Goal: Find specific page/section: Find specific page/section

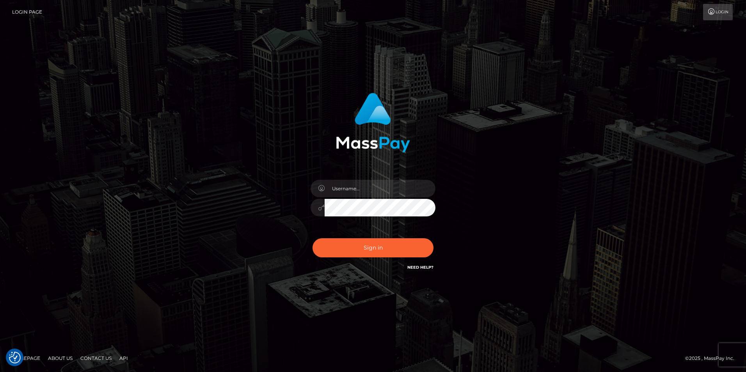
checkbox input "true"
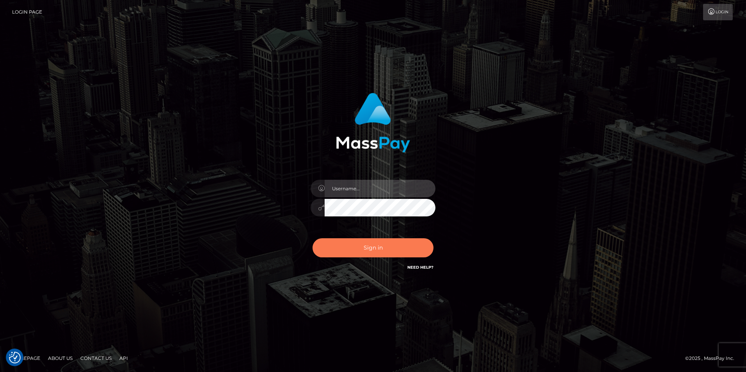
type input "tinan"
click at [420, 248] on button "Sign in" at bounding box center [372, 247] width 121 height 19
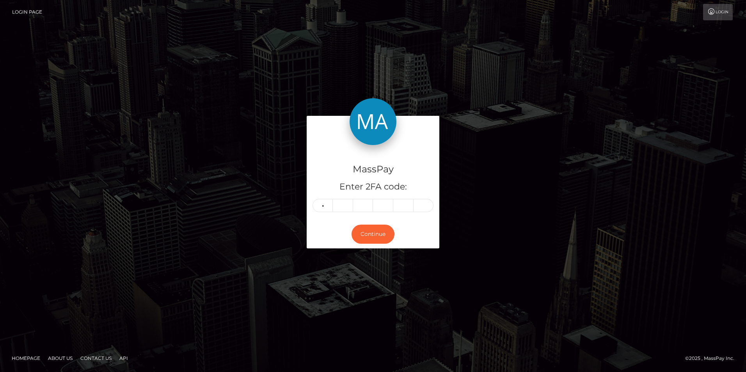
type input "1"
type input "2"
type input "6"
type input "2"
type input "4"
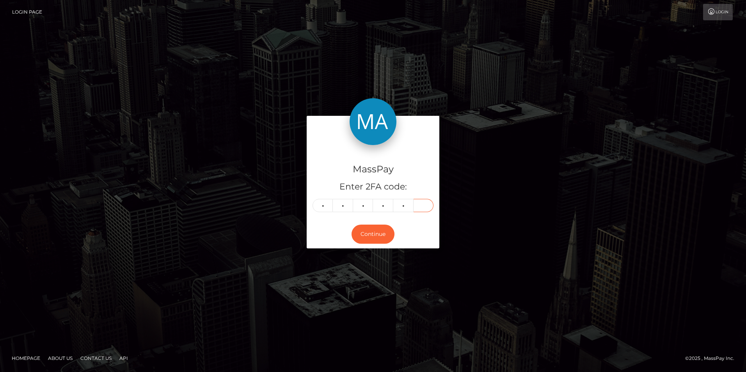
type input "0"
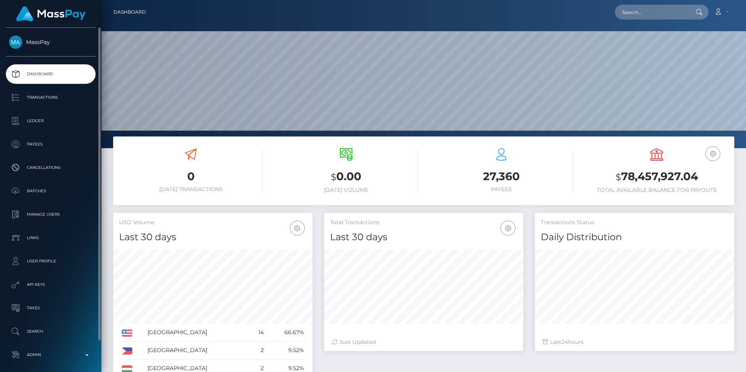
scroll to position [33, 0]
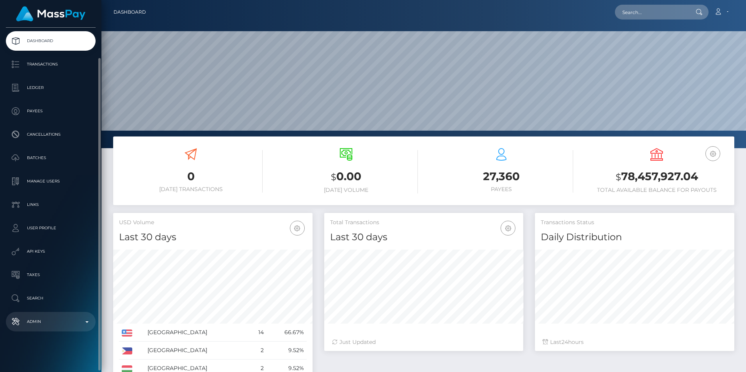
click at [43, 321] on p "Admin" at bounding box center [50, 322] width 83 height 12
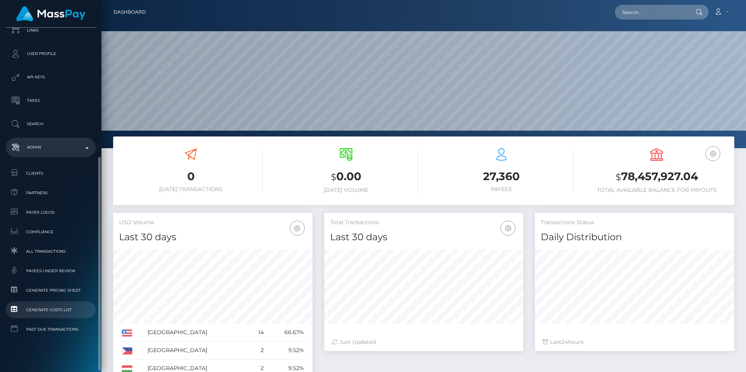
scroll to position [214, 0]
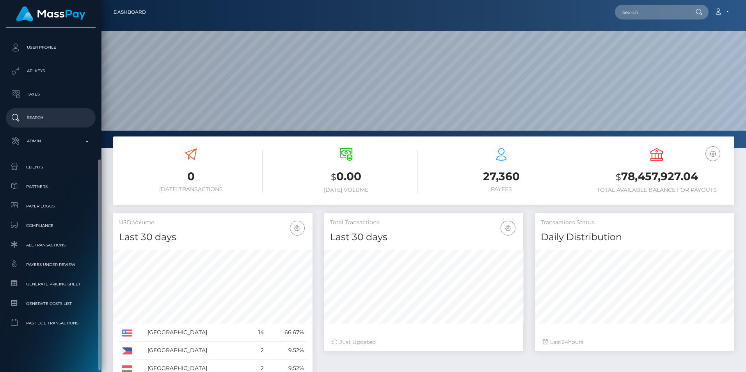
click at [51, 117] on p "Search" at bounding box center [50, 118] width 83 height 12
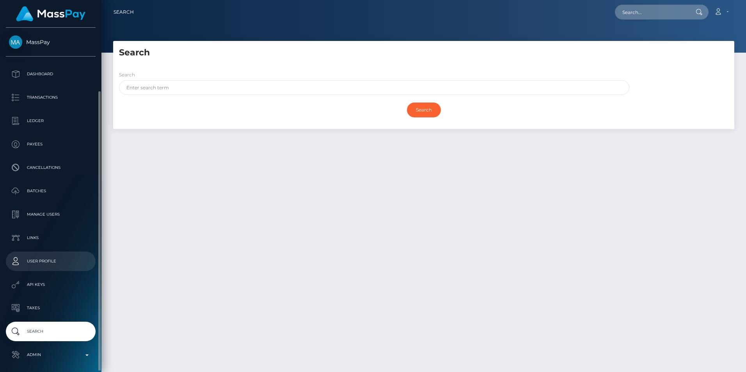
scroll to position [33, 0]
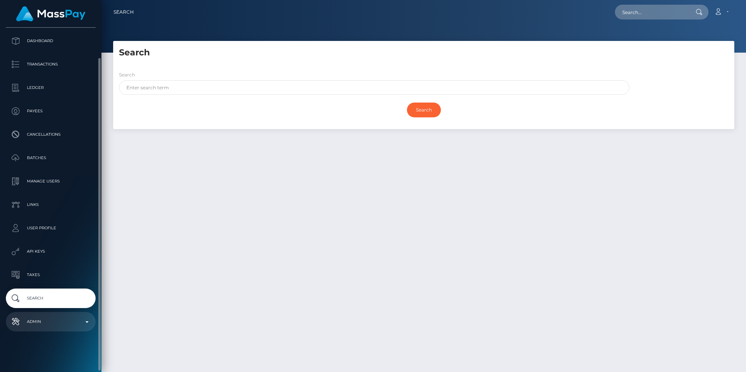
click at [40, 318] on p "Admin" at bounding box center [50, 322] width 83 height 12
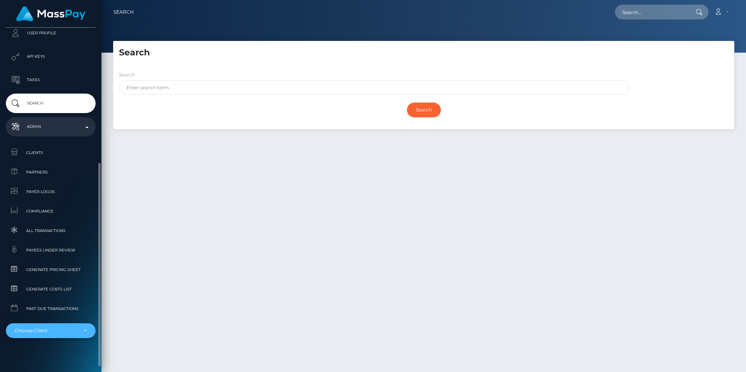
click at [62, 330] on div "Choose Client" at bounding box center [46, 331] width 63 height 6
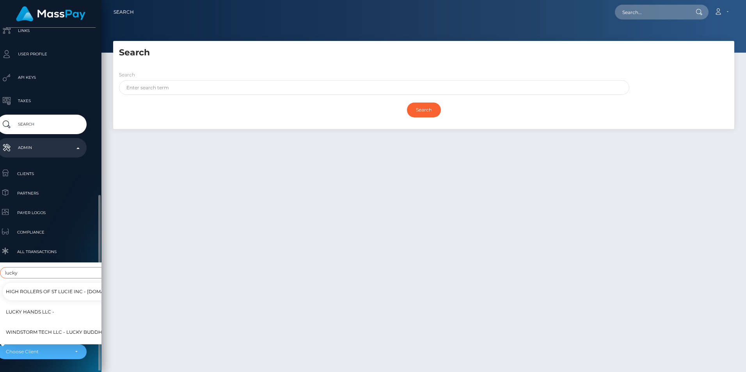
scroll to position [235, 9]
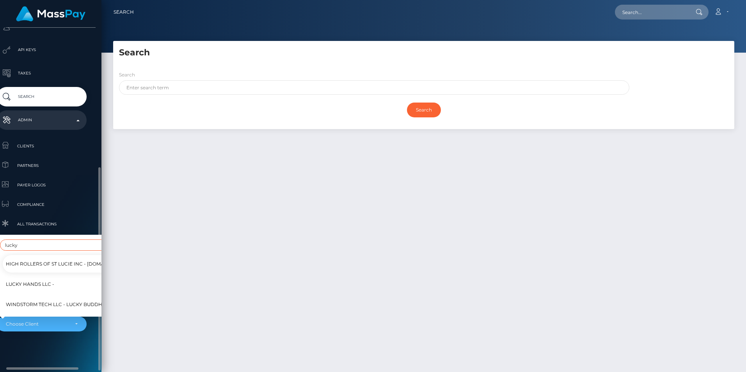
type input "lucky"
click at [62, 280] on link "Lucky Hands LLC -" at bounding box center [73, 284] width 140 height 18
select select "327"
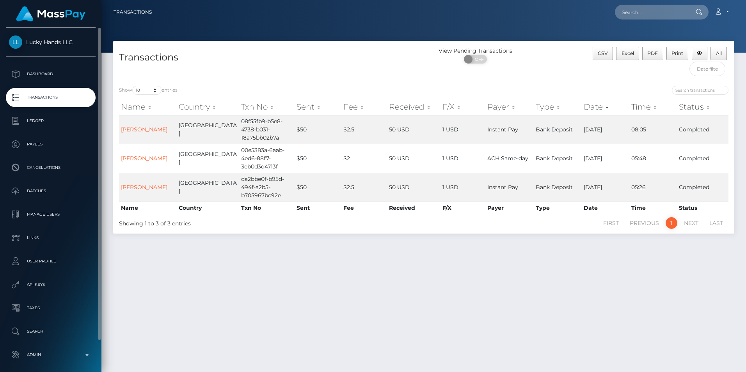
scroll to position [33, 0]
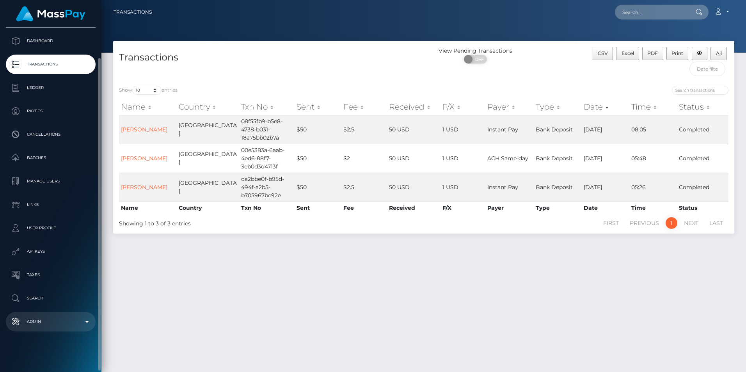
click at [50, 315] on link "Admin" at bounding box center [51, 321] width 90 height 19
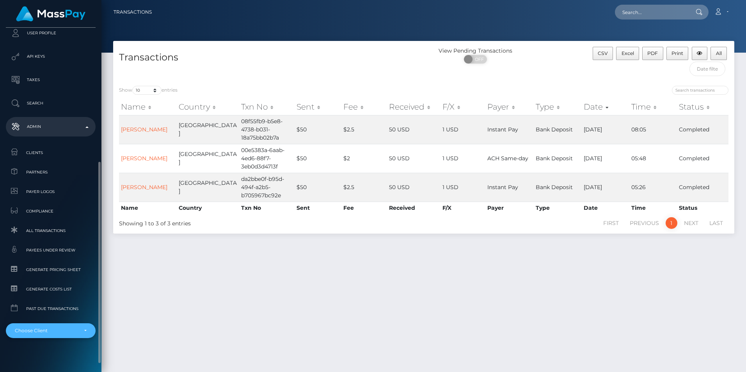
click at [53, 326] on div "Choose Client" at bounding box center [51, 330] width 90 height 15
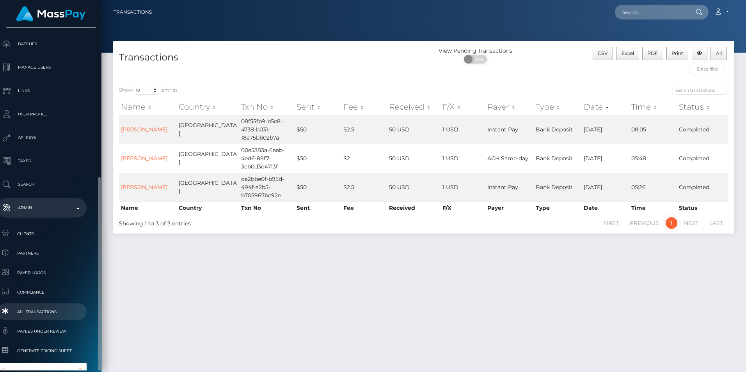
scroll to position [235, 9]
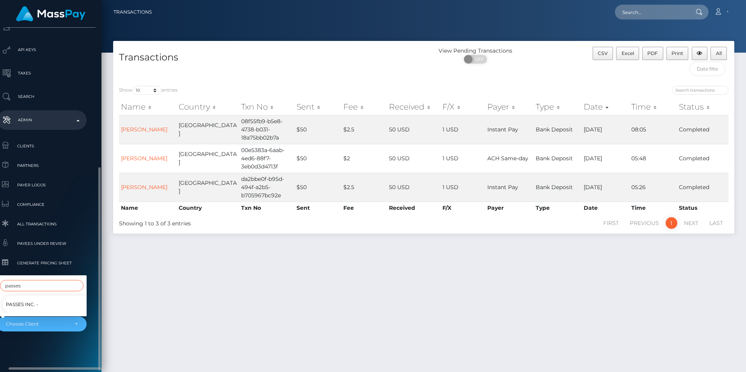
type input "passes"
click at [47, 296] on link "Passes Inc. -" at bounding box center [48, 305] width 90 height 18
select select "341"
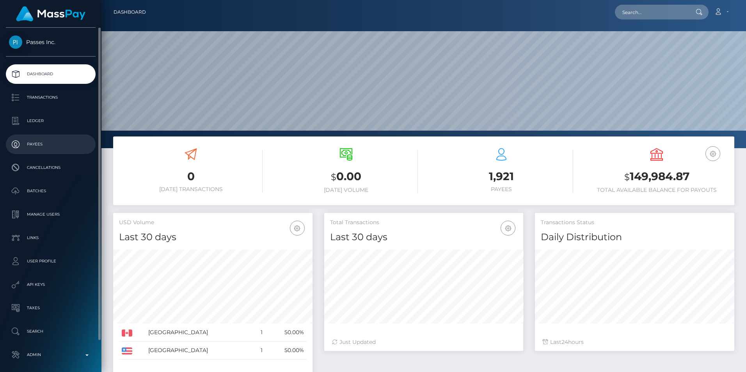
scroll to position [138, 199]
click at [56, 98] on p "Transactions" at bounding box center [50, 98] width 83 height 12
